Goal: Task Accomplishment & Management: Complete application form

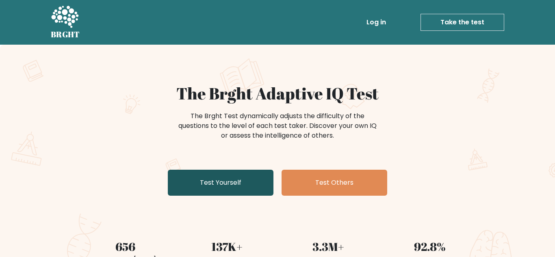
click at [245, 191] on link "Test Yourself" at bounding box center [221, 183] width 106 height 26
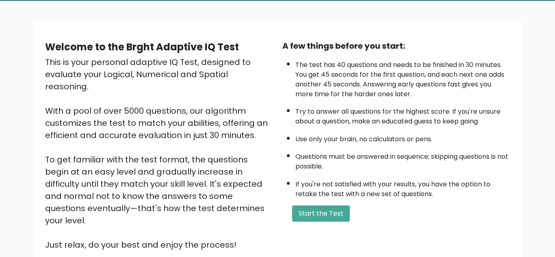
scroll to position [46, 0]
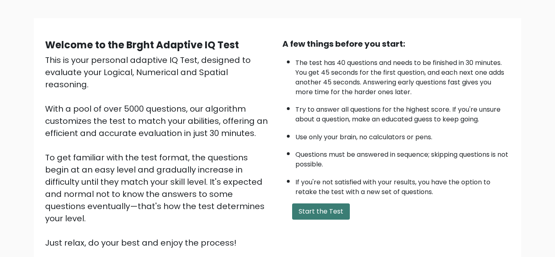
click at [331, 215] on button "Start the Test" at bounding box center [321, 212] width 58 height 16
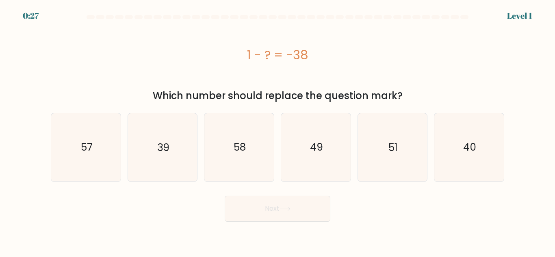
click at [285, 214] on button "Next" at bounding box center [278, 209] width 106 height 26
drag, startPoint x: 252, startPoint y: 61, endPoint x: 310, endPoint y: 66, distance: 57.9
click at [310, 66] on div "1 - ? = -38" at bounding box center [277, 54] width 453 height 65
click at [277, 81] on div "1 - ? = -38" at bounding box center [277, 54] width 453 height 65
drag, startPoint x: 245, startPoint y: 59, endPoint x: 341, endPoint y: 66, distance: 96.9
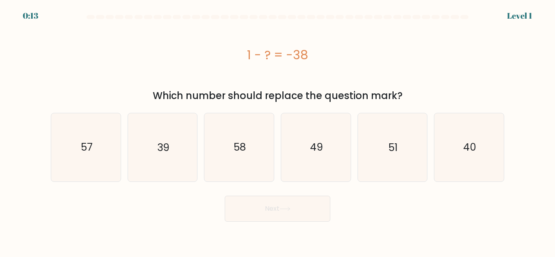
click at [341, 66] on div "1 - ? = -38" at bounding box center [277, 54] width 453 height 65
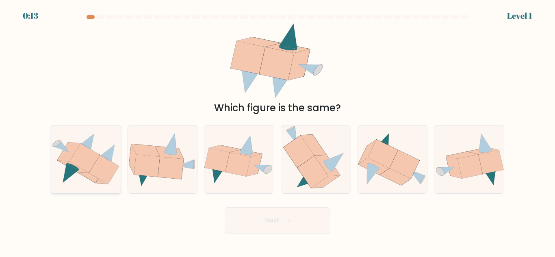
click at [104, 165] on icon at bounding box center [104, 169] width 30 height 29
click at [277, 131] on input "a." at bounding box center [277, 130] width 0 height 2
radio input "true"
click at [262, 229] on button "Next" at bounding box center [278, 221] width 106 height 26
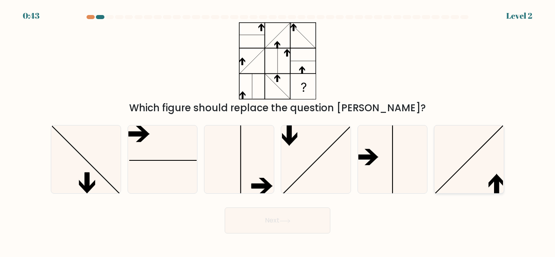
click at [485, 161] on icon at bounding box center [469, 160] width 68 height 68
click at [278, 131] on input "f." at bounding box center [277, 130] width 0 height 2
radio input "true"
click at [290, 220] on icon at bounding box center [285, 221] width 11 height 4
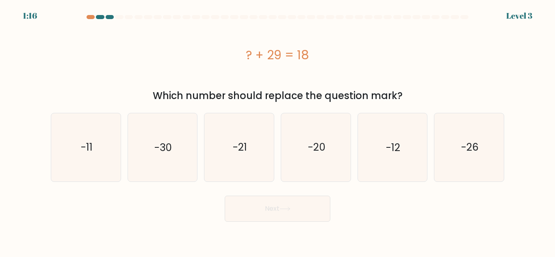
click at [242, 60] on div "? + 29 = 18" at bounding box center [277, 55] width 453 height 18
drag, startPoint x: 254, startPoint y: 58, endPoint x: 289, endPoint y: 61, distance: 35.1
click at [289, 61] on div "? + 29 = 18" at bounding box center [277, 55] width 453 height 18
drag, startPoint x: 243, startPoint y: 52, endPoint x: 282, endPoint y: 57, distance: 40.2
click at [282, 57] on div "? + 29 = 18" at bounding box center [277, 55] width 453 height 18
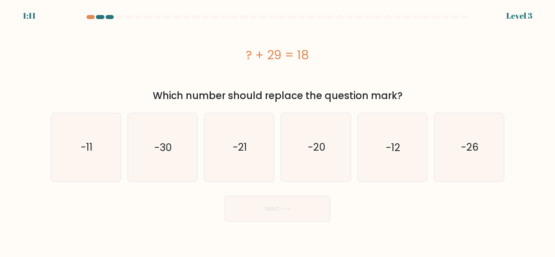
click at [212, 59] on div "? + 29 = 18" at bounding box center [277, 55] width 453 height 18
click at [71, 168] on icon "-11" at bounding box center [86, 147] width 68 height 68
click at [277, 131] on input "a. -11" at bounding box center [277, 130] width 0 height 2
radio input "true"
click at [250, 207] on button "Next" at bounding box center [278, 209] width 106 height 26
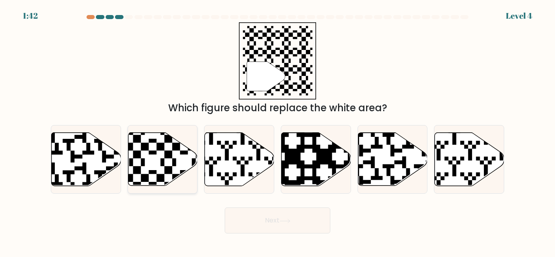
click at [153, 146] on icon at bounding box center [162, 159] width 69 height 53
click at [277, 131] on input "b." at bounding box center [277, 130] width 0 height 2
radio input "true"
click at [260, 236] on body "1:40 Level 4" at bounding box center [277, 128] width 555 height 257
click at [249, 222] on button "Next" at bounding box center [278, 221] width 106 height 26
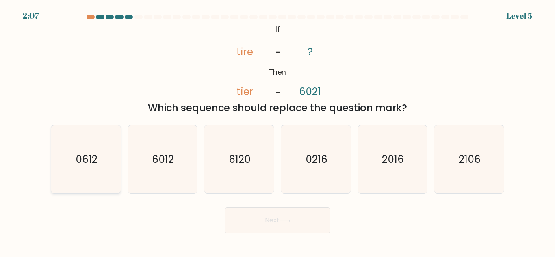
click at [87, 158] on text "0612" at bounding box center [87, 159] width 22 height 14
click at [277, 131] on input "a. 0612" at bounding box center [277, 130] width 0 height 2
radio input "true"
click at [255, 211] on button "Next" at bounding box center [278, 221] width 106 height 26
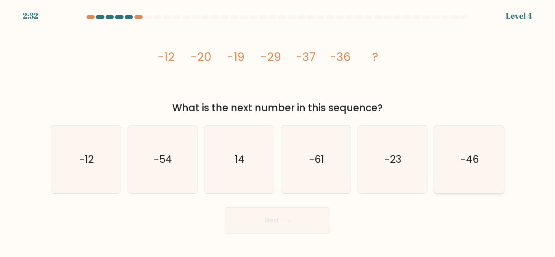
click at [465, 154] on text "-46" at bounding box center [470, 159] width 18 height 14
click at [278, 131] on input "f. -46" at bounding box center [277, 130] width 0 height 2
radio input "true"
click at [316, 221] on button "Next" at bounding box center [278, 221] width 106 height 26
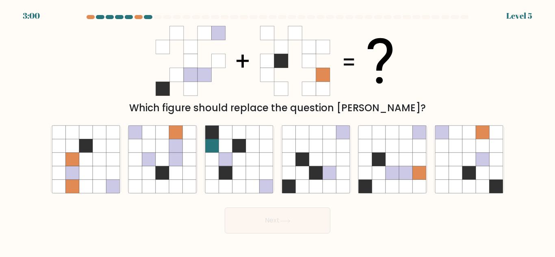
drag, startPoint x: 171, startPoint y: 176, endPoint x: 386, endPoint y: 227, distance: 221.3
click at [386, 227] on form at bounding box center [277, 124] width 555 height 219
click at [389, 159] on icon at bounding box center [392, 159] width 13 height 13
click at [278, 131] on input "e." at bounding box center [277, 130] width 0 height 2
radio input "true"
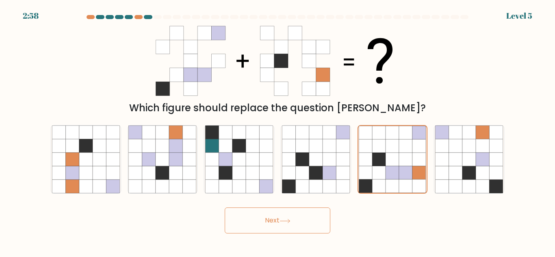
click at [308, 217] on button "Next" at bounding box center [278, 221] width 106 height 26
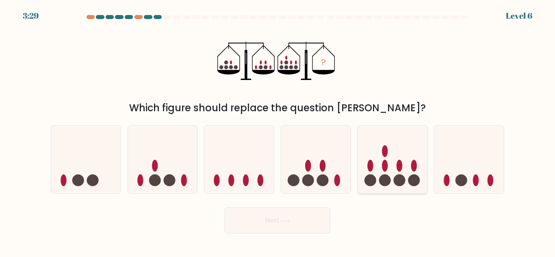
drag, startPoint x: 338, startPoint y: 159, endPoint x: 368, endPoint y: 153, distance: 31.0
click at [368, 153] on div "a. b. c." at bounding box center [278, 156] width 460 height 75
click at [368, 153] on icon at bounding box center [392, 159] width 69 height 57
click at [278, 131] on input "e." at bounding box center [277, 130] width 0 height 2
radio input "true"
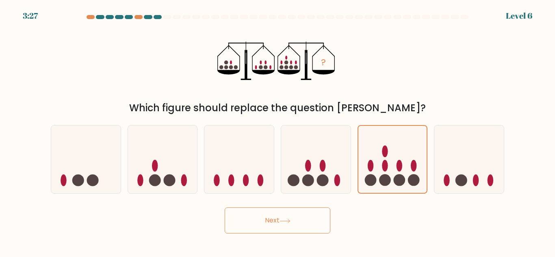
click at [266, 225] on button "Next" at bounding box center [278, 221] width 106 height 26
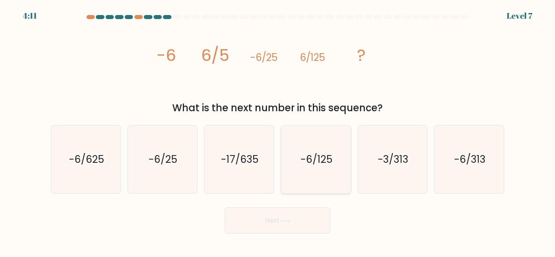
click at [304, 160] on text "-6/125" at bounding box center [317, 159] width 32 height 14
click at [278, 131] on input "d. -6/125" at bounding box center [277, 130] width 0 height 2
radio input "true"
click at [429, 212] on div "Next" at bounding box center [277, 219] width 463 height 30
click at [256, 168] on icon "-17/635" at bounding box center [239, 160] width 68 height 68
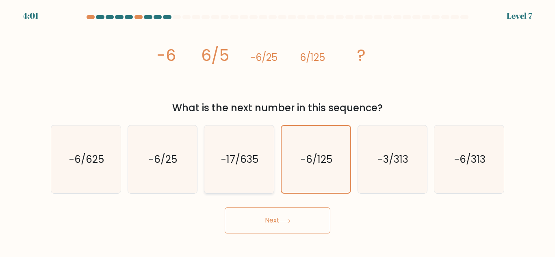
click at [277, 131] on input "c. -17/635" at bounding box center [277, 130] width 0 height 2
radio input "true"
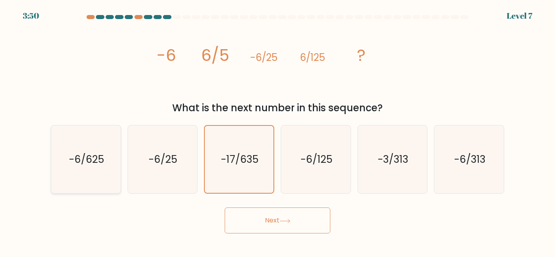
click at [112, 169] on icon "-6/625" at bounding box center [86, 160] width 68 height 68
click at [277, 131] on input "a. -6/625" at bounding box center [277, 130] width 0 height 2
radio input "true"
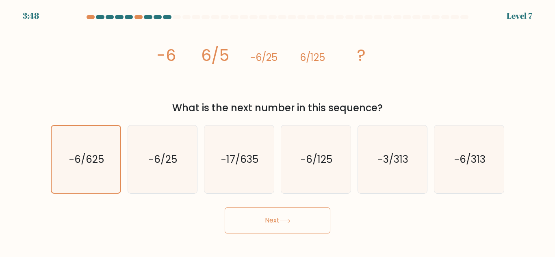
click at [314, 222] on button "Next" at bounding box center [278, 221] width 106 height 26
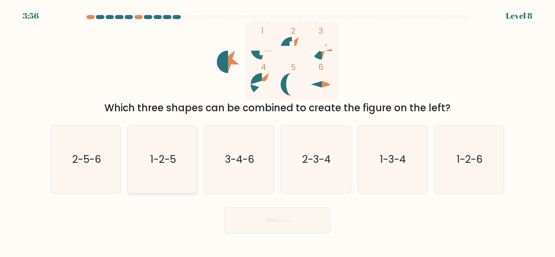
click at [185, 146] on icon "1-2-5" at bounding box center [162, 160] width 68 height 68
click at [277, 131] on input "b. 1-2-5" at bounding box center [277, 130] width 0 height 2
radio input "true"
click at [249, 162] on text "3-4-6" at bounding box center [239, 159] width 29 height 14
click at [277, 131] on input "c. 3-4-6" at bounding box center [277, 130] width 0 height 2
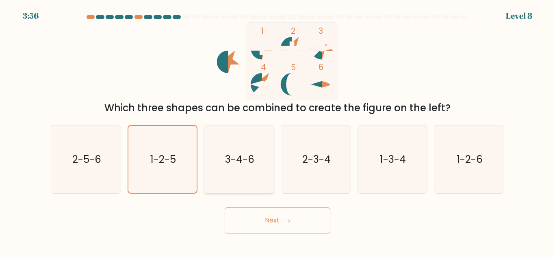
radio input "true"
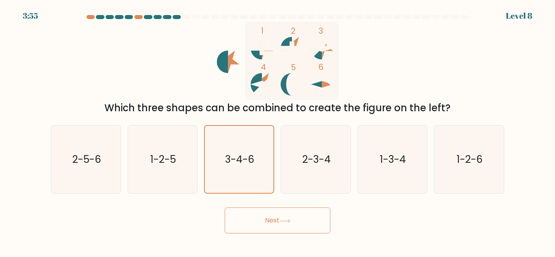
click at [295, 222] on button "Next" at bounding box center [278, 221] width 106 height 26
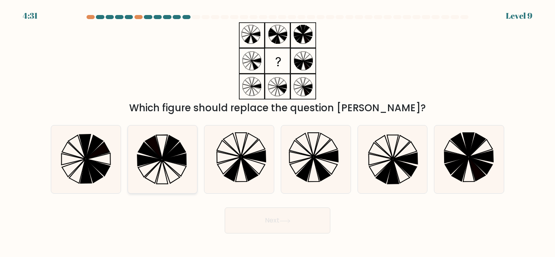
click at [175, 152] on icon at bounding box center [175, 151] width 24 height 17
click at [277, 131] on input "b." at bounding box center [277, 130] width 0 height 2
radio input "true"
click at [284, 215] on button "Next" at bounding box center [278, 221] width 106 height 26
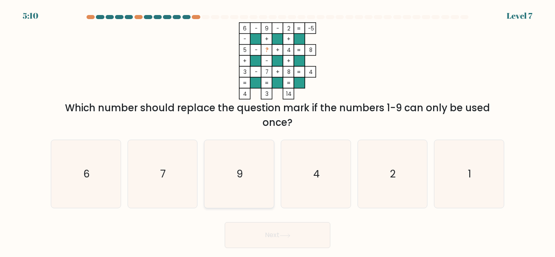
click at [244, 153] on icon "9" at bounding box center [239, 174] width 68 height 68
click at [277, 131] on input "c. 9" at bounding box center [277, 130] width 0 height 2
radio input "true"
click at [300, 226] on button "Next" at bounding box center [278, 235] width 106 height 26
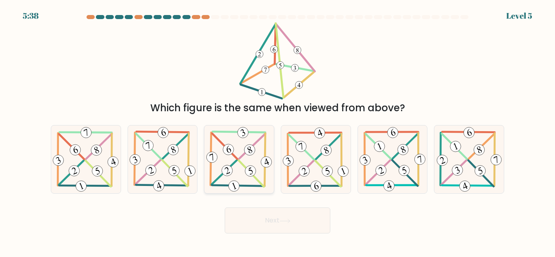
click at [232, 184] on icon at bounding box center [234, 186] width 4 height 7
click at [277, 131] on input "c." at bounding box center [277, 130] width 0 height 2
radio input "true"
click at [271, 220] on button "Next" at bounding box center [278, 221] width 106 height 26
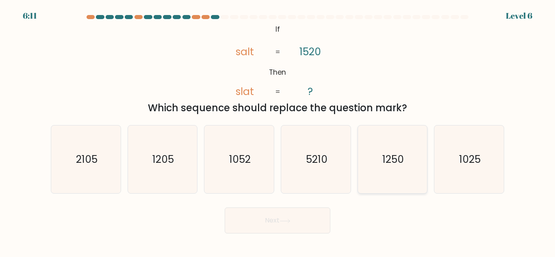
click at [388, 172] on icon "1250" at bounding box center [392, 160] width 68 height 68
click at [278, 131] on input "e. 1250" at bounding box center [277, 130] width 0 height 2
radio input "true"
click at [288, 214] on button "Next" at bounding box center [278, 221] width 106 height 26
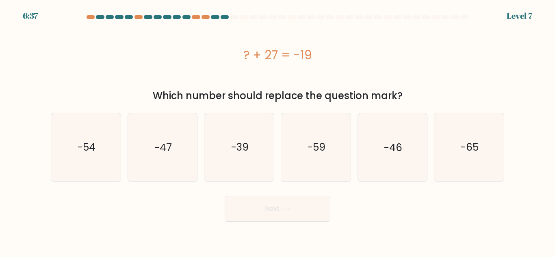
drag, startPoint x: 217, startPoint y: 129, endPoint x: 253, endPoint y: 216, distance: 94.2
click at [253, 216] on form "a." at bounding box center [277, 118] width 555 height 207
click at [253, 216] on button "Next" at bounding box center [278, 209] width 106 height 26
click at [228, 160] on icon "-39" at bounding box center [239, 147] width 68 height 68
click at [277, 131] on input "c. -39" at bounding box center [277, 130] width 0 height 2
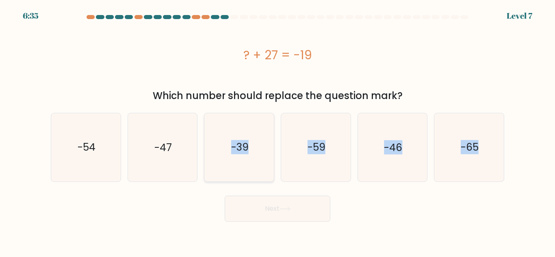
radio input "true"
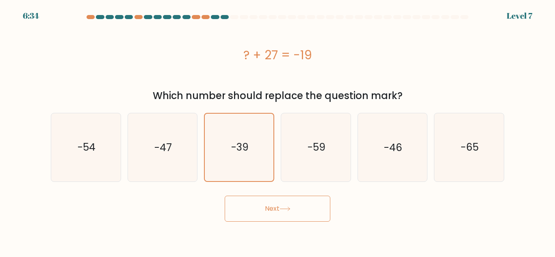
click at [256, 201] on button "Next" at bounding box center [278, 209] width 106 height 26
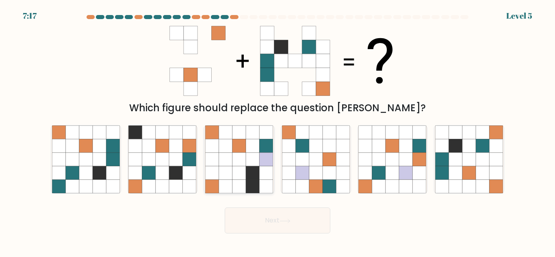
click at [253, 191] on icon at bounding box center [252, 186] width 13 height 13
click at [277, 131] on input "c." at bounding box center [277, 130] width 0 height 2
radio input "true"
click at [264, 209] on button "Next" at bounding box center [278, 221] width 106 height 26
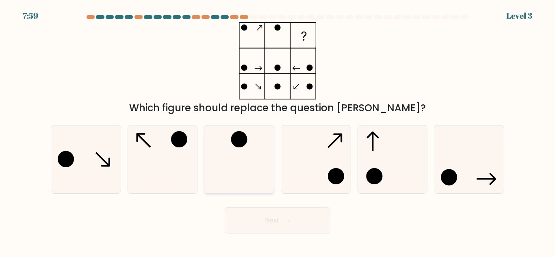
click at [255, 168] on icon at bounding box center [239, 160] width 68 height 68
click at [277, 131] on input "c." at bounding box center [277, 130] width 0 height 2
radio input "true"
click at [263, 221] on button "Next" at bounding box center [278, 221] width 106 height 26
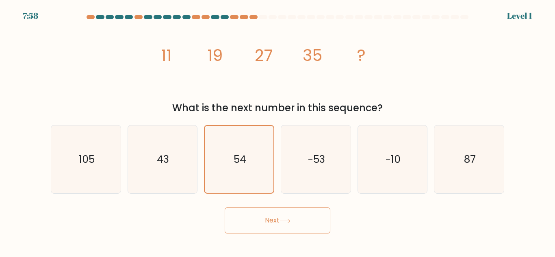
click at [274, 231] on button "Next" at bounding box center [278, 221] width 106 height 26
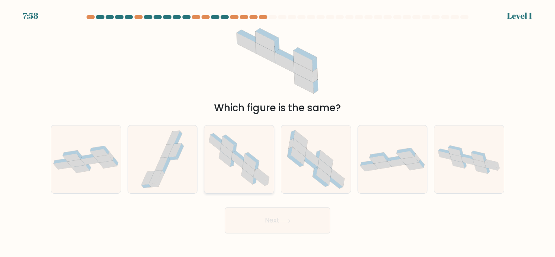
click at [253, 173] on icon at bounding box center [249, 169] width 12 height 16
click at [277, 131] on input "c." at bounding box center [277, 130] width 0 height 2
radio input "true"
click at [268, 229] on button "Next" at bounding box center [278, 221] width 106 height 26
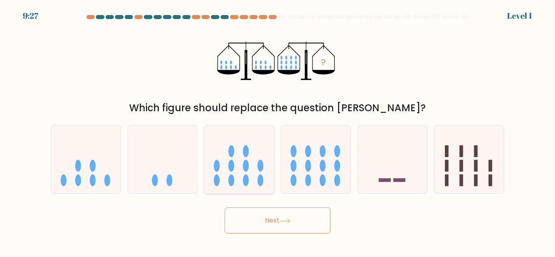
click at [262, 172] on icon at bounding box center [238, 159] width 69 height 57
click at [277, 131] on input "c." at bounding box center [277, 130] width 0 height 2
radio input "true"
click at [273, 223] on button "Next" at bounding box center [278, 221] width 106 height 26
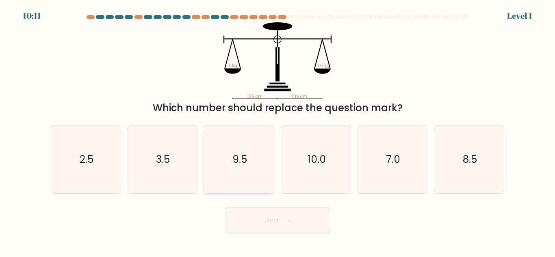
click at [261, 175] on icon "9.5" at bounding box center [239, 160] width 68 height 68
click at [277, 131] on input "c. 9.5" at bounding box center [277, 130] width 0 height 2
radio input "true"
click at [280, 225] on button "Next" at bounding box center [278, 221] width 106 height 26
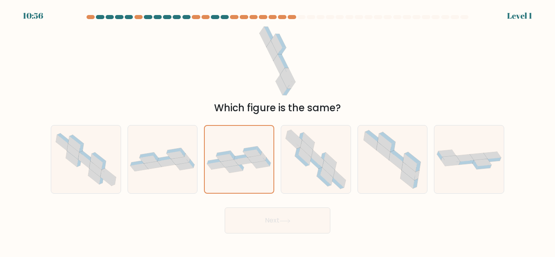
click at [262, 223] on button "Next" at bounding box center [278, 221] width 106 height 26
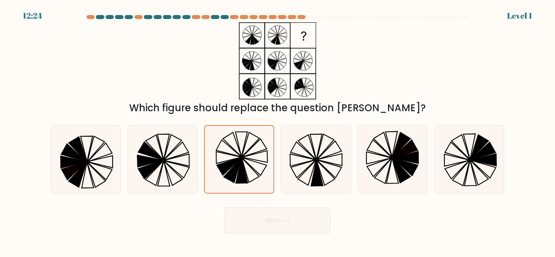
click at [262, 227] on button "Next" at bounding box center [278, 221] width 106 height 26
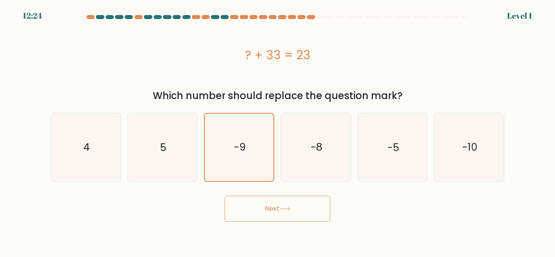
click at [262, 233] on body "12:24 Level 1 4" at bounding box center [277, 128] width 555 height 257
click at [245, 179] on icon "-9" at bounding box center [239, 147] width 67 height 67
click at [277, 131] on input "c. -9" at bounding box center [277, 130] width 0 height 2
click at [262, 212] on button "Next" at bounding box center [278, 209] width 106 height 26
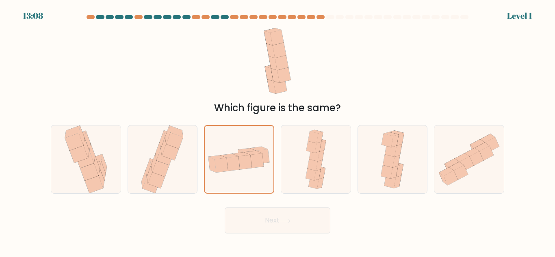
click at [265, 219] on button "Next" at bounding box center [278, 221] width 106 height 26
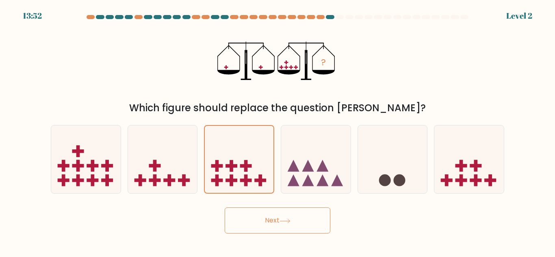
click at [265, 220] on button "Next" at bounding box center [278, 221] width 106 height 26
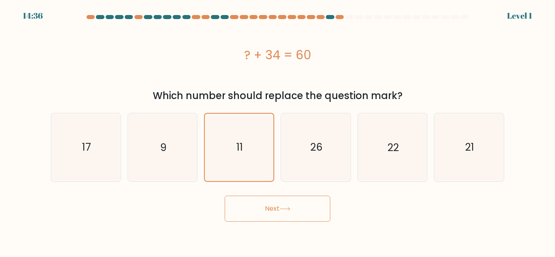
click at [261, 218] on button "Next" at bounding box center [278, 209] width 106 height 26
click at [258, 179] on icon "11" at bounding box center [239, 147] width 67 height 67
click at [277, 131] on input "c. 11" at bounding box center [277, 130] width 0 height 2
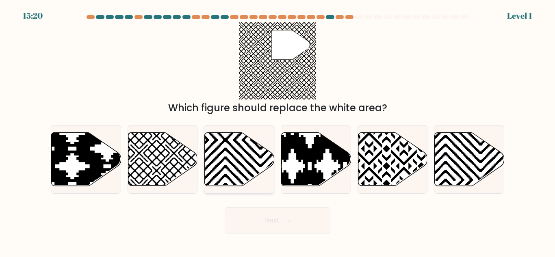
click at [259, 172] on icon at bounding box center [261, 131] width 140 height 140
click at [277, 131] on input "c." at bounding box center [277, 130] width 0 height 2
radio input "true"
click at [263, 212] on button "Next" at bounding box center [278, 221] width 106 height 26
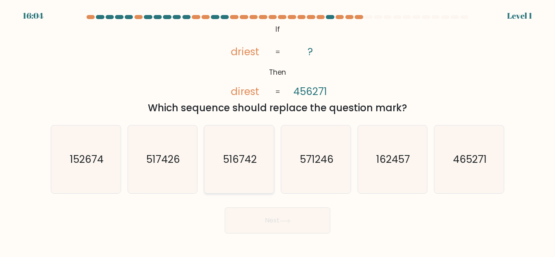
click at [256, 178] on icon "516742" at bounding box center [239, 160] width 68 height 68
click at [277, 131] on input "c. 516742" at bounding box center [277, 130] width 0 height 2
radio input "true"
click at [265, 220] on button "Next" at bounding box center [278, 221] width 106 height 26
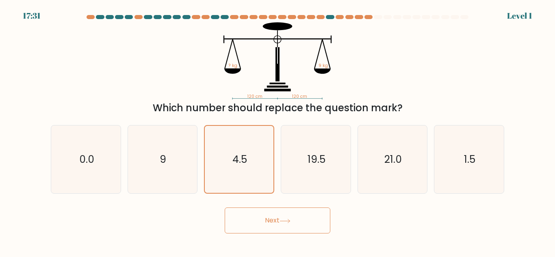
click at [265, 215] on button "Next" at bounding box center [278, 221] width 106 height 26
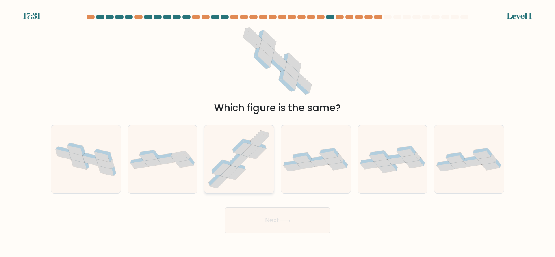
click at [249, 165] on icon at bounding box center [238, 159] width 69 height 66
click at [277, 131] on input "c." at bounding box center [277, 130] width 0 height 2
radio input "true"
click at [259, 213] on button "Next" at bounding box center [278, 221] width 106 height 26
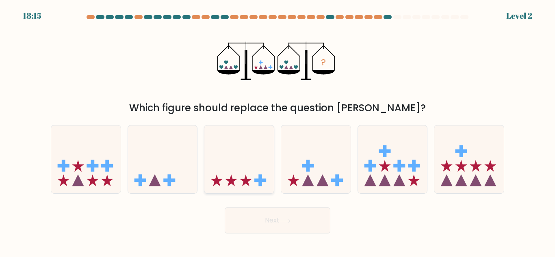
click at [256, 171] on icon at bounding box center [238, 159] width 69 height 57
click at [277, 131] on input "c." at bounding box center [277, 130] width 0 height 2
radio input "true"
click at [267, 223] on button "Next" at bounding box center [278, 221] width 106 height 26
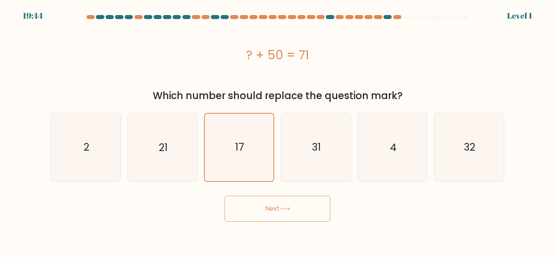
click at [261, 212] on button "Next" at bounding box center [278, 209] width 106 height 26
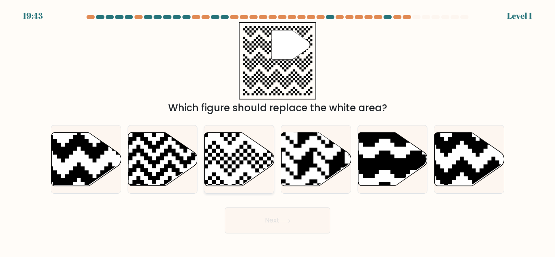
click at [255, 165] on icon at bounding box center [216, 188] width 126 height 126
click at [277, 131] on input "c." at bounding box center [277, 130] width 0 height 2
radio input "true"
click at [268, 212] on button "Next" at bounding box center [278, 221] width 106 height 26
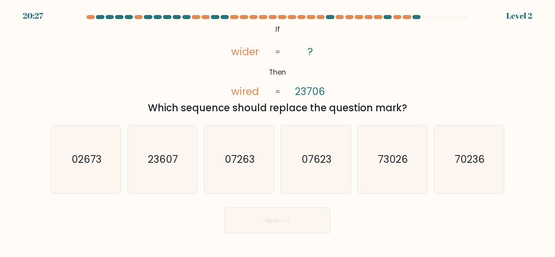
click at [278, 220] on button "Next" at bounding box center [278, 221] width 106 height 26
click at [253, 161] on text "07263" at bounding box center [240, 159] width 30 height 14
click at [277, 131] on input "c. 07263" at bounding box center [277, 130] width 0 height 2
radio input "true"
click at [259, 213] on button "Next" at bounding box center [278, 221] width 106 height 26
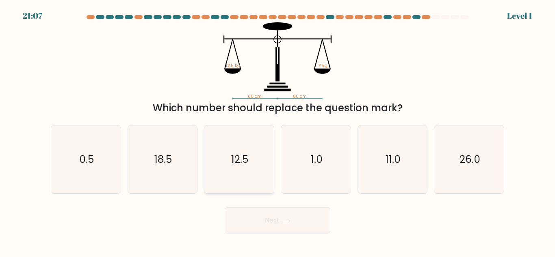
click at [253, 178] on icon "12.5" at bounding box center [239, 160] width 68 height 68
click at [277, 131] on input "c. 12.5" at bounding box center [277, 130] width 0 height 2
radio input "true"
click at [259, 222] on button "Next" at bounding box center [278, 221] width 106 height 26
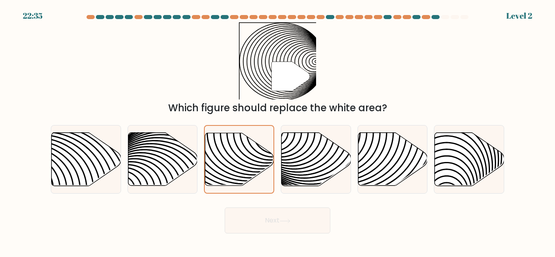
click at [249, 222] on button "Next" at bounding box center [278, 221] width 106 height 26
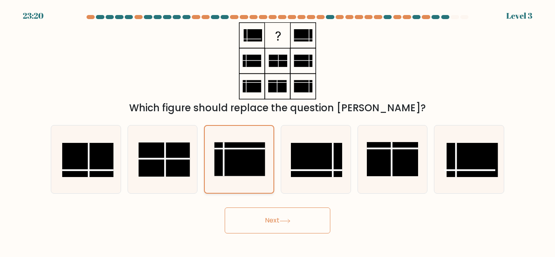
click at [228, 176] on rect at bounding box center [240, 160] width 51 height 34
click at [277, 131] on input "c." at bounding box center [277, 130] width 0 height 2
click at [257, 210] on button "Next" at bounding box center [278, 221] width 106 height 26
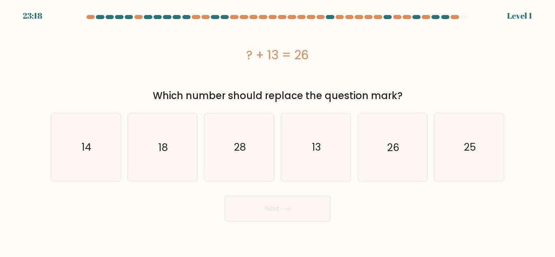
click at [259, 219] on button "Next" at bounding box center [278, 209] width 106 height 26
click at [260, 169] on icon "28" at bounding box center [239, 147] width 68 height 68
click at [277, 131] on input "c. 28" at bounding box center [277, 130] width 0 height 2
radio input "true"
click at [267, 219] on button "Next" at bounding box center [278, 209] width 106 height 26
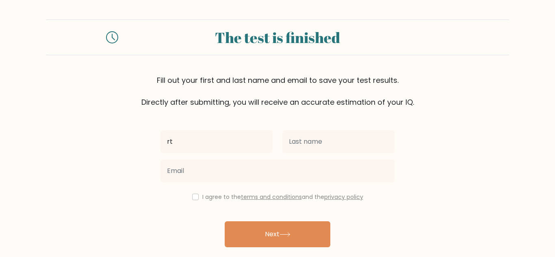
type input "rt"
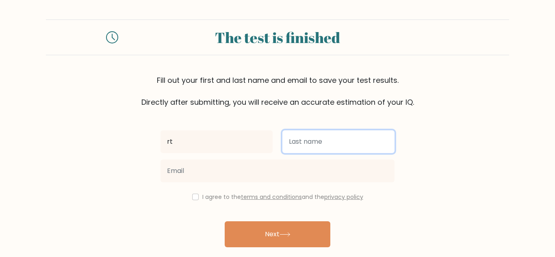
click at [331, 144] on input "text" at bounding box center [338, 141] width 112 height 23
type input "rty"
